Goal: Task Accomplishment & Management: Complete application form

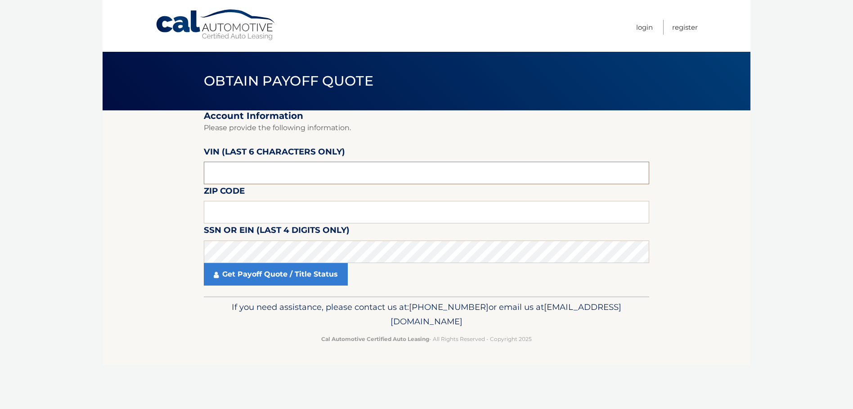
click at [250, 179] on input "text" at bounding box center [427, 173] width 446 height 23
type input "1*****"
type input "211719"
click at [263, 216] on input "text" at bounding box center [427, 212] width 446 height 23
type input "07960"
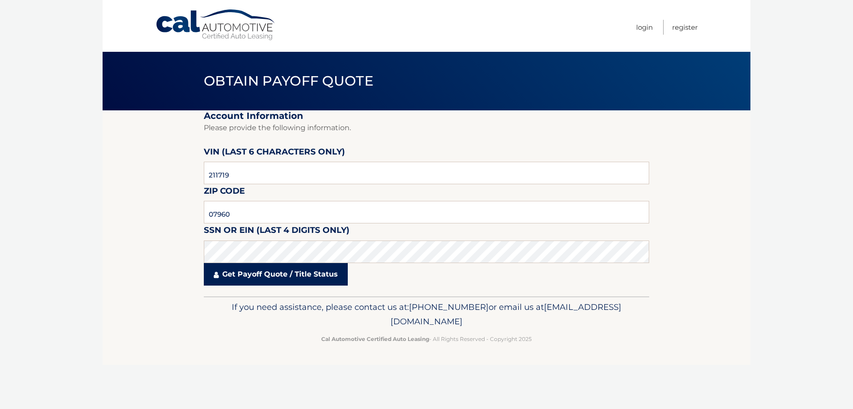
click at [266, 275] on link "Get Payoff Quote / Title Status" at bounding box center [276, 274] width 144 height 23
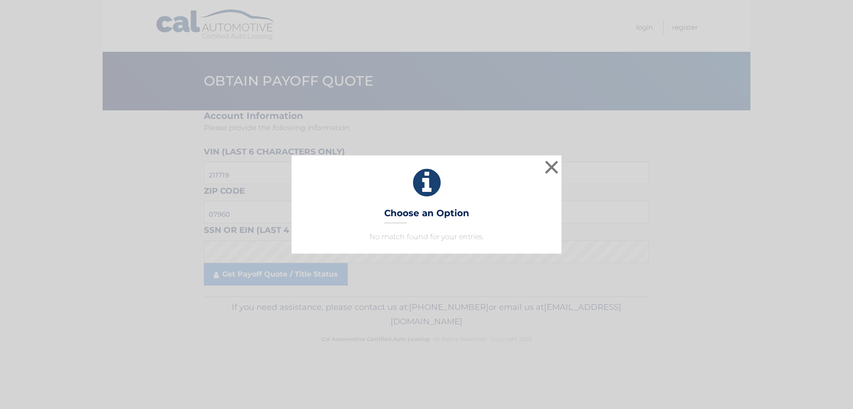
click at [271, 273] on div "× Choose an Option No match found for your entries. This is what you see on sec…" at bounding box center [426, 204] width 853 height 409
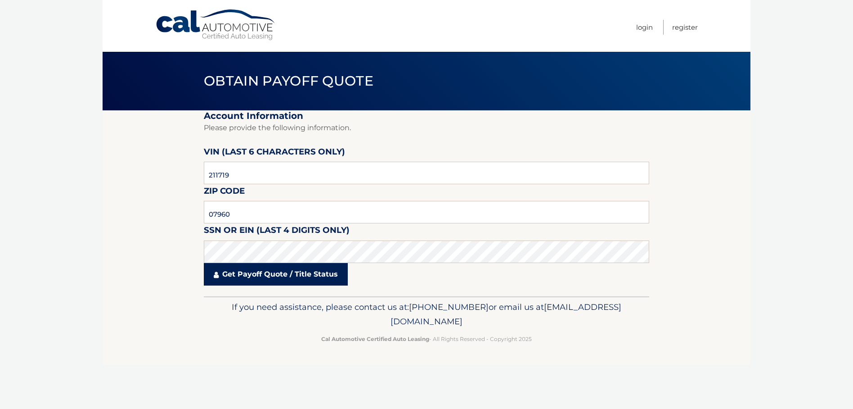
click at [244, 276] on link "Get Payoff Quote / Title Status" at bounding box center [276, 274] width 144 height 23
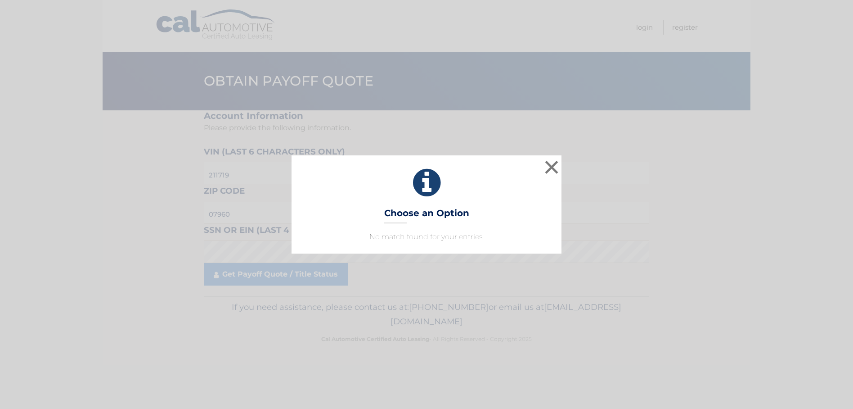
click at [422, 216] on h3 "Choose an Option" at bounding box center [426, 216] width 85 height 16
click at [421, 232] on p "No match found for your entries." at bounding box center [427, 236] width 248 height 11
click at [552, 169] on button "×" at bounding box center [552, 167] width 18 height 18
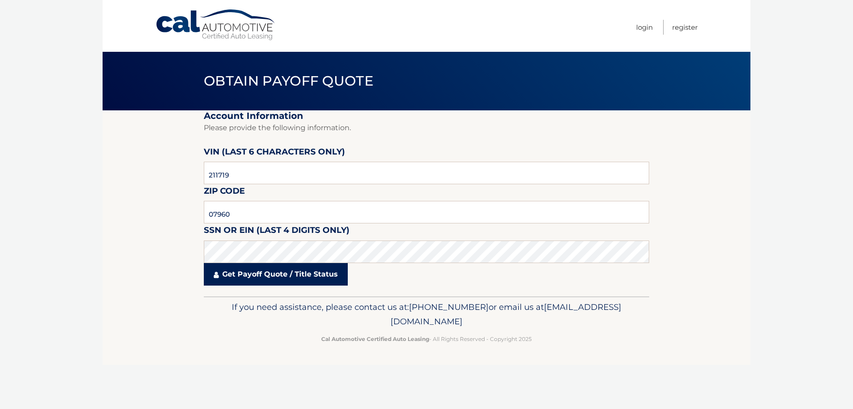
click at [256, 273] on link "Get Payoff Quote / Title Status" at bounding box center [276, 274] width 144 height 23
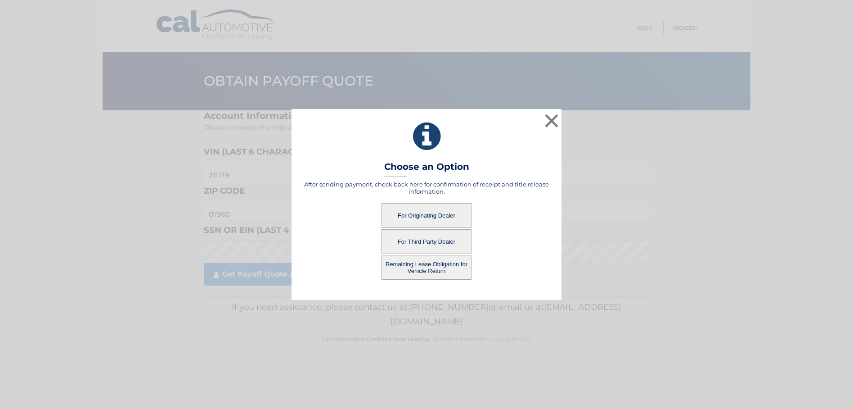
click at [441, 212] on button "For Originating Dealer" at bounding box center [427, 215] width 90 height 25
click at [430, 213] on button "For Originating Dealer" at bounding box center [427, 215] width 90 height 25
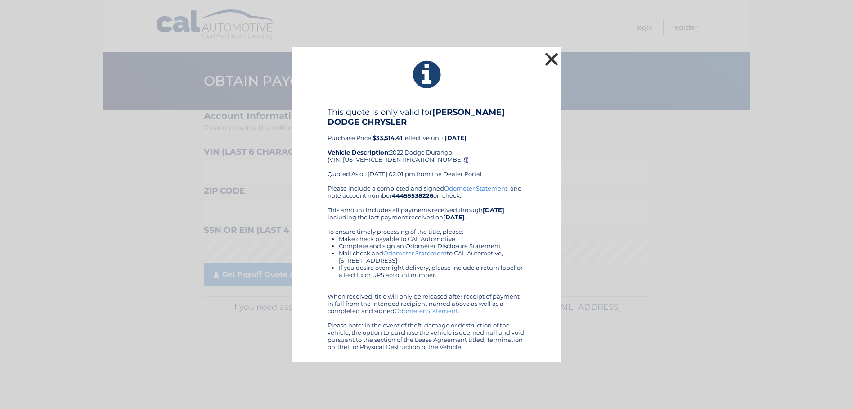
click at [552, 58] on button "×" at bounding box center [552, 59] width 18 height 18
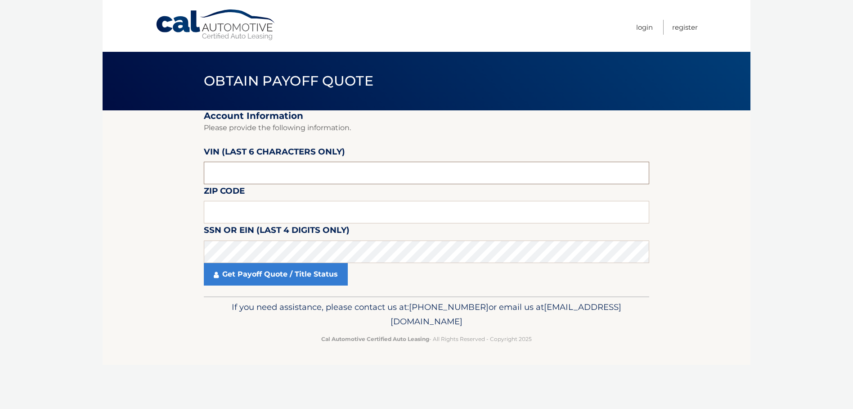
click at [311, 176] on input "text" at bounding box center [427, 173] width 446 height 23
click at [270, 172] on input "text" at bounding box center [427, 173] width 446 height 23
click at [274, 171] on input "text" at bounding box center [427, 173] width 446 height 23
type input "201615"
click at [236, 208] on input "text" at bounding box center [427, 212] width 446 height 23
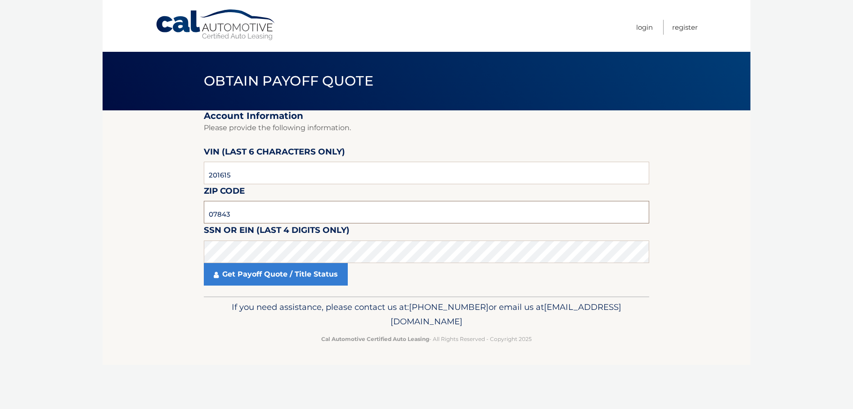
type input "07843"
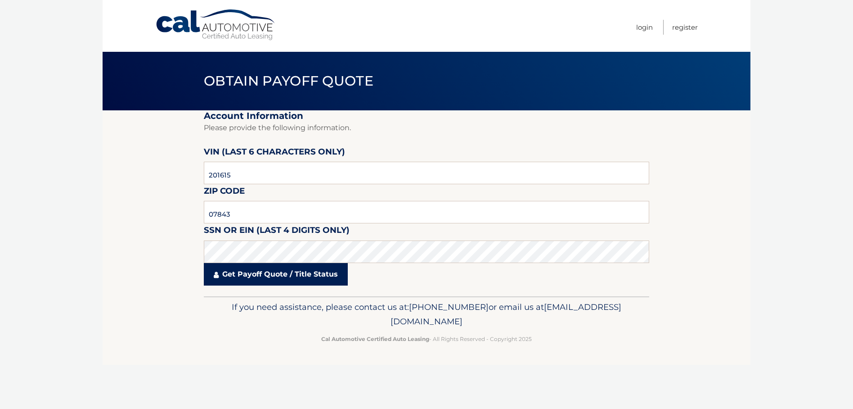
click at [240, 277] on link "Get Payoff Quote / Title Status" at bounding box center [276, 274] width 144 height 23
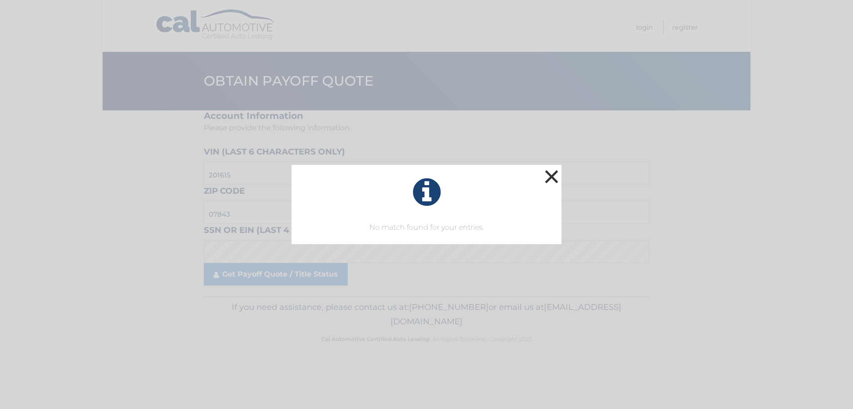
click at [552, 174] on button "×" at bounding box center [552, 176] width 18 height 18
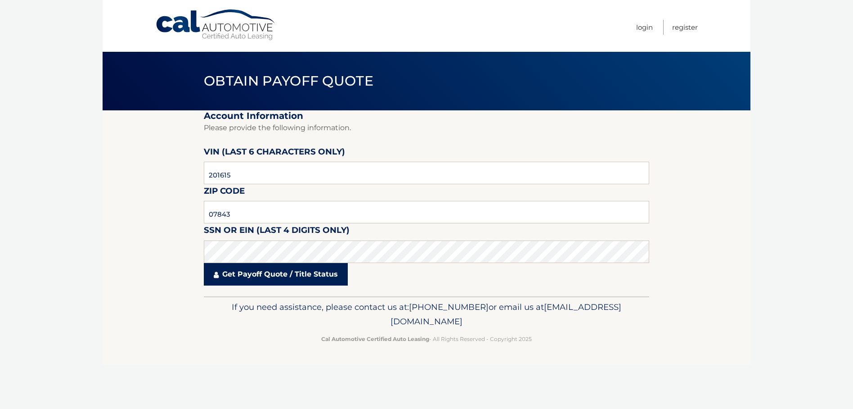
click at [233, 275] on link "Get Payoff Quote / Title Status" at bounding box center [276, 274] width 144 height 23
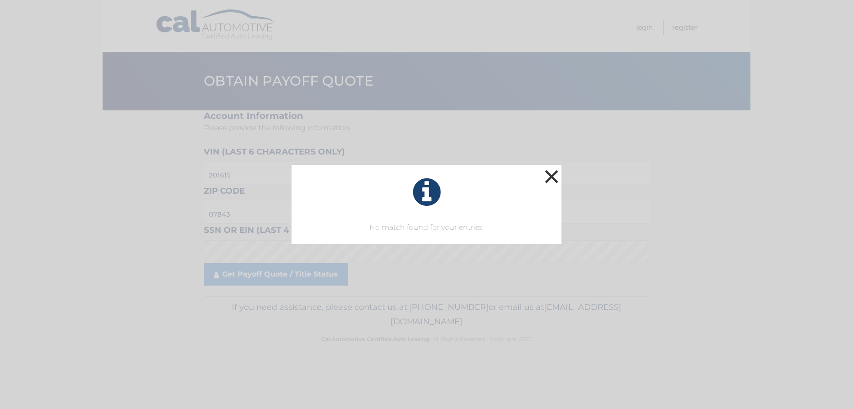
click at [552, 180] on button "×" at bounding box center [552, 176] width 18 height 18
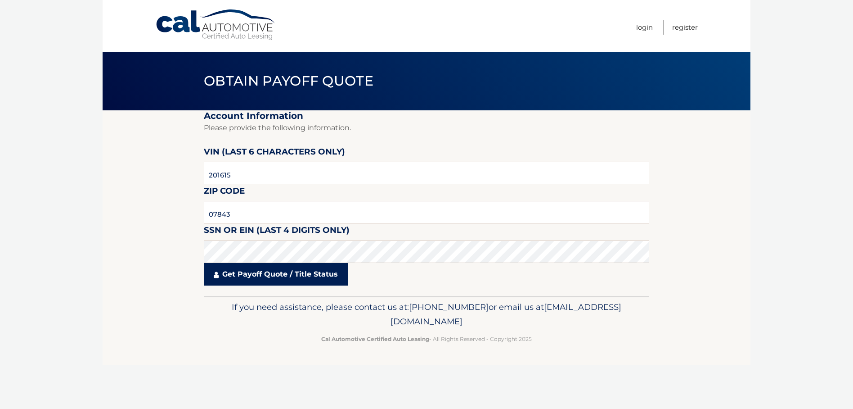
click at [237, 277] on link "Get Payoff Quote / Title Status" at bounding box center [276, 274] width 144 height 23
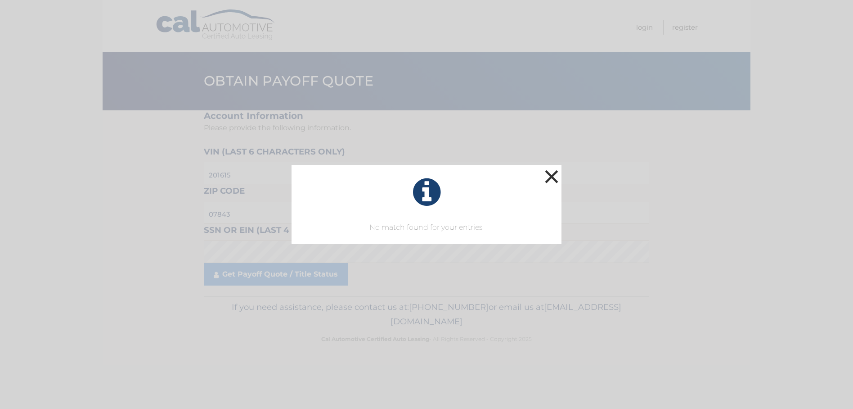
click at [550, 178] on button "×" at bounding box center [552, 176] width 18 height 18
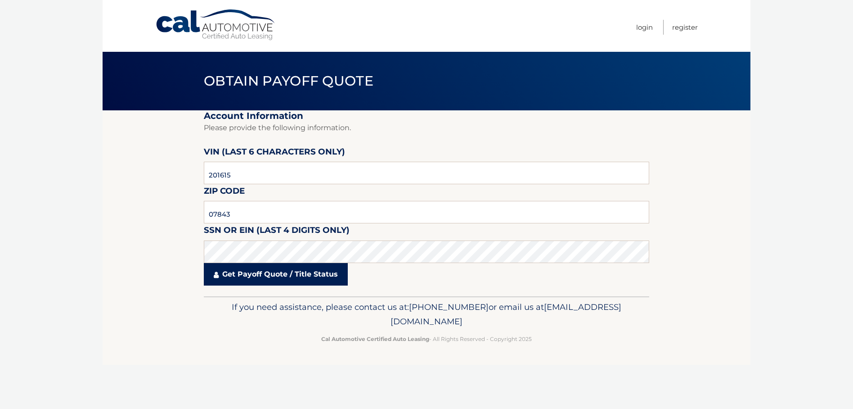
click at [246, 270] on link "Get Payoff Quote / Title Status" at bounding box center [276, 274] width 144 height 23
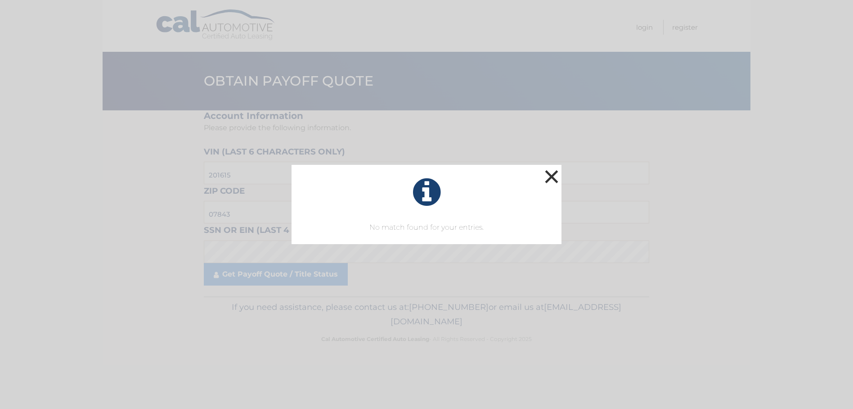
click at [548, 181] on button "×" at bounding box center [552, 176] width 18 height 18
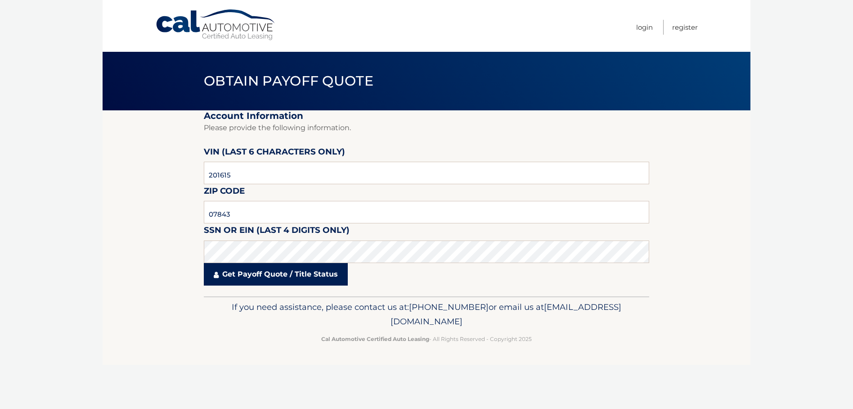
click at [241, 273] on link "Get Payoff Quote / Title Status" at bounding box center [276, 274] width 144 height 23
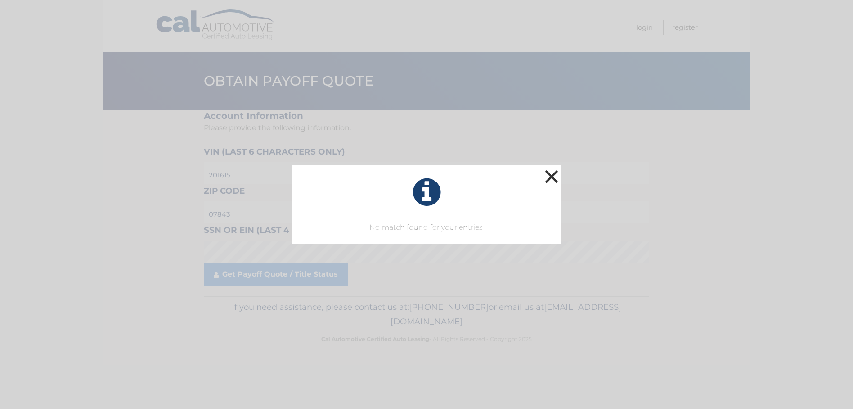
click at [555, 176] on button "×" at bounding box center [552, 176] width 18 height 18
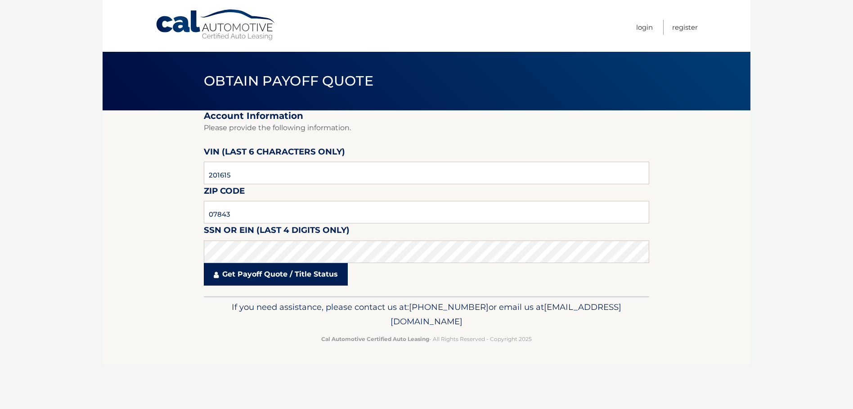
click at [237, 273] on link "Get Payoff Quote / Title Status" at bounding box center [276, 274] width 144 height 23
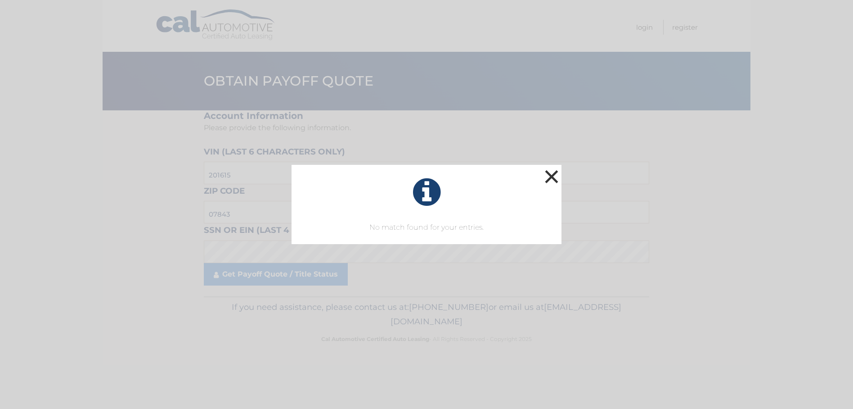
click at [554, 180] on button "×" at bounding box center [552, 176] width 18 height 18
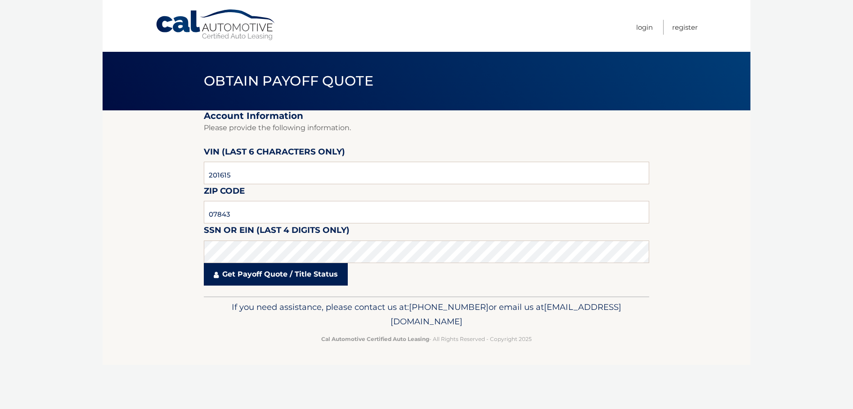
click at [250, 273] on link "Get Payoff Quote / Title Status" at bounding box center [276, 274] width 144 height 23
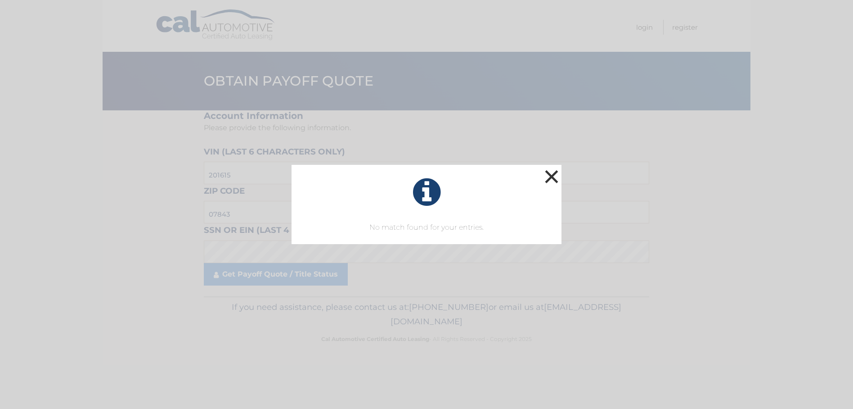
click at [547, 176] on button "×" at bounding box center [552, 176] width 18 height 18
